Goal: Find specific page/section: Find specific page/section

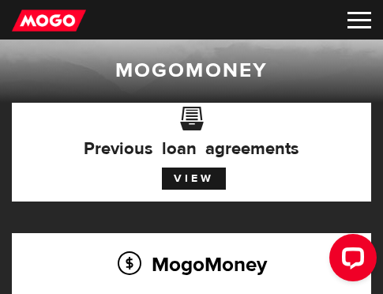
click at [365, 21] on img at bounding box center [359, 20] width 24 height 17
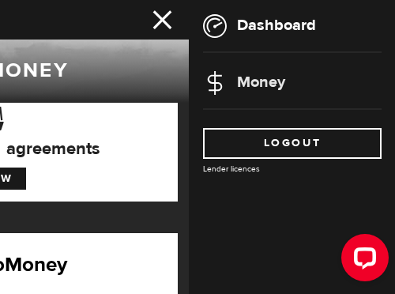
click at [267, 79] on link "Money" at bounding box center [244, 82] width 82 height 20
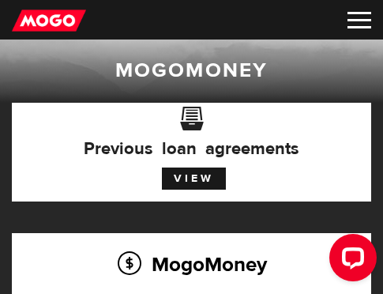
click at [60, 13] on img at bounding box center [49, 21] width 74 height 24
